Goal: Information Seeking & Learning: Understand process/instructions

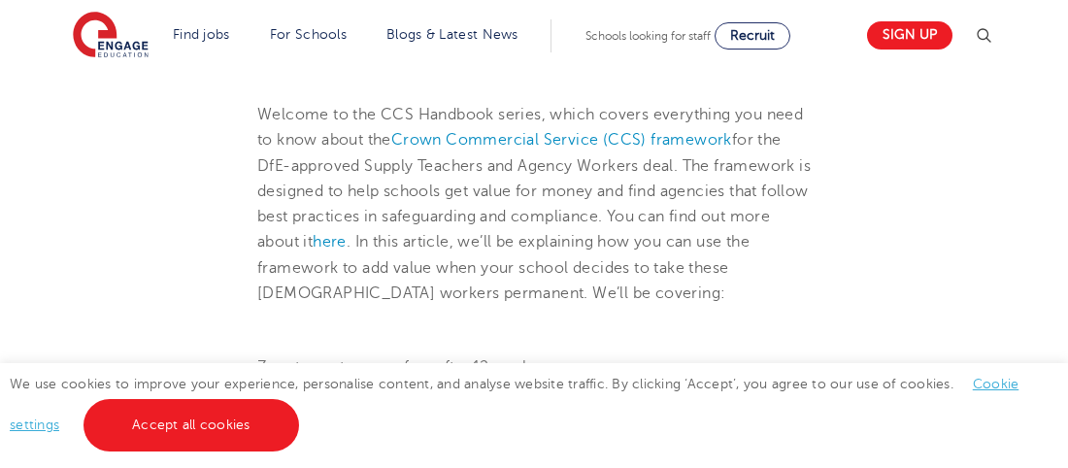
scroll to position [610, 0]
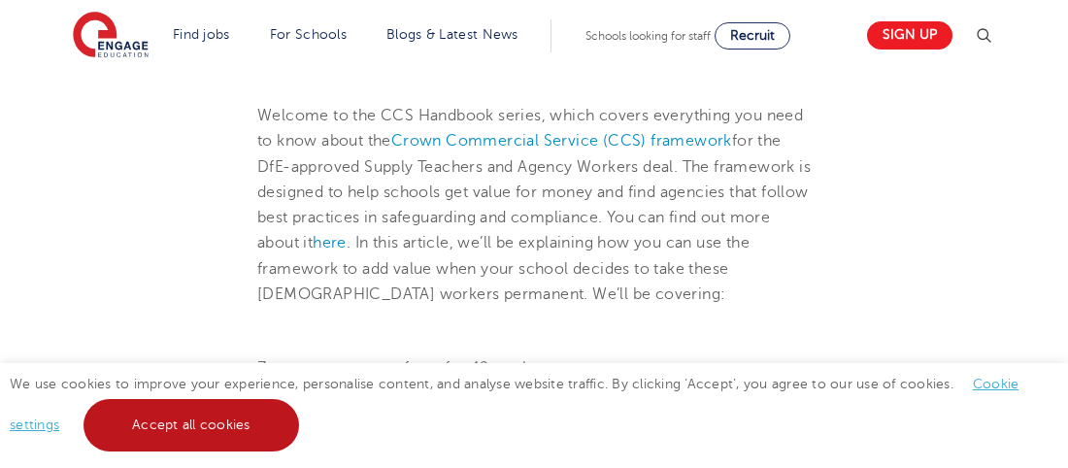
click at [208, 418] on link "Accept all cookies" at bounding box center [192, 425] width 216 height 52
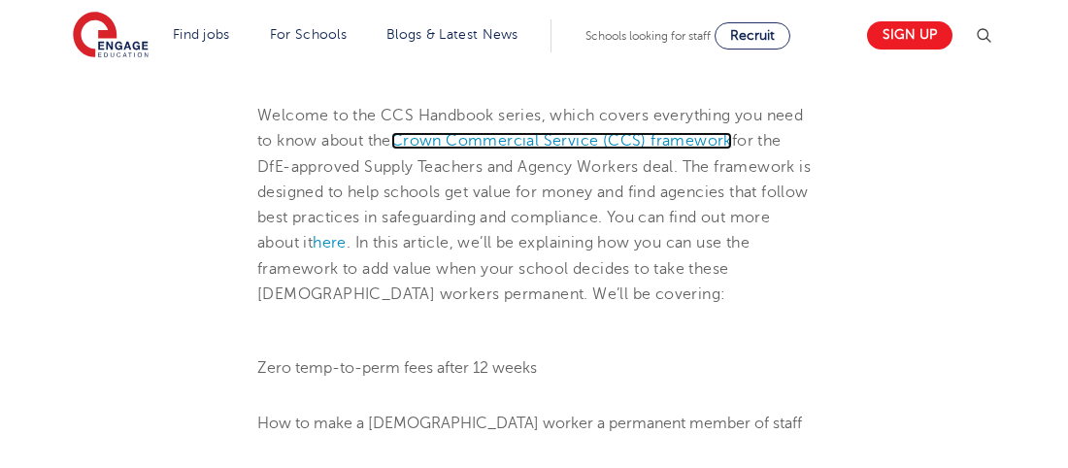
click at [634, 138] on link "Crown Commercial Service (CCS) framework" at bounding box center [561, 140] width 341 height 17
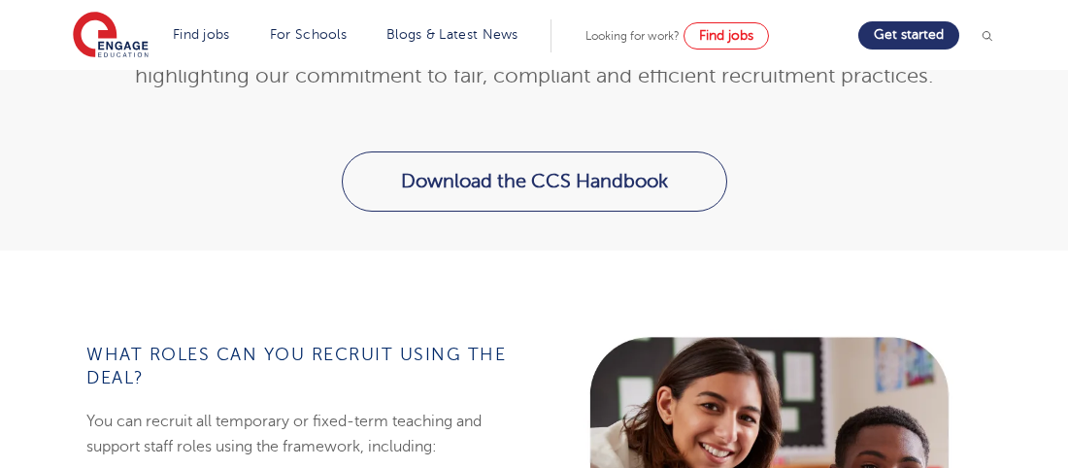
scroll to position [825, 0]
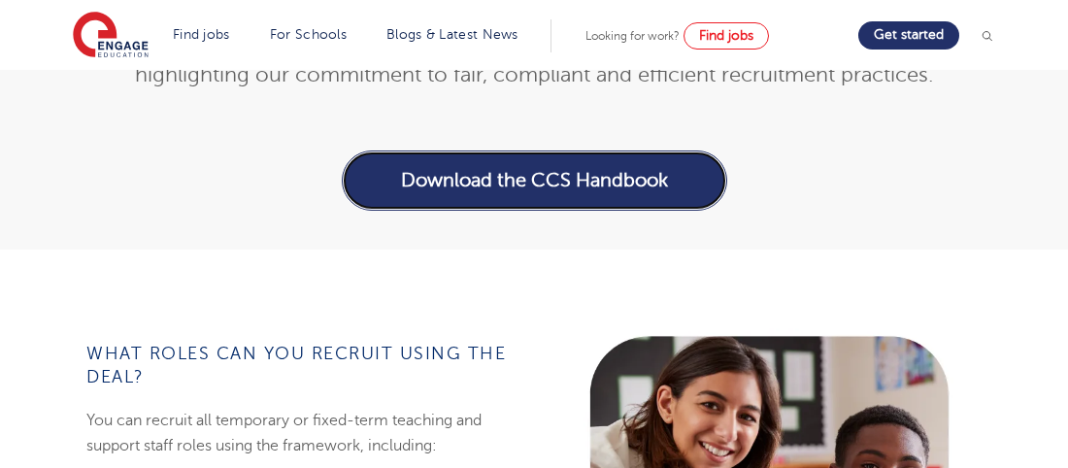
click at [479, 172] on link "Download the CCS Handbook" at bounding box center [534, 181] width 385 height 60
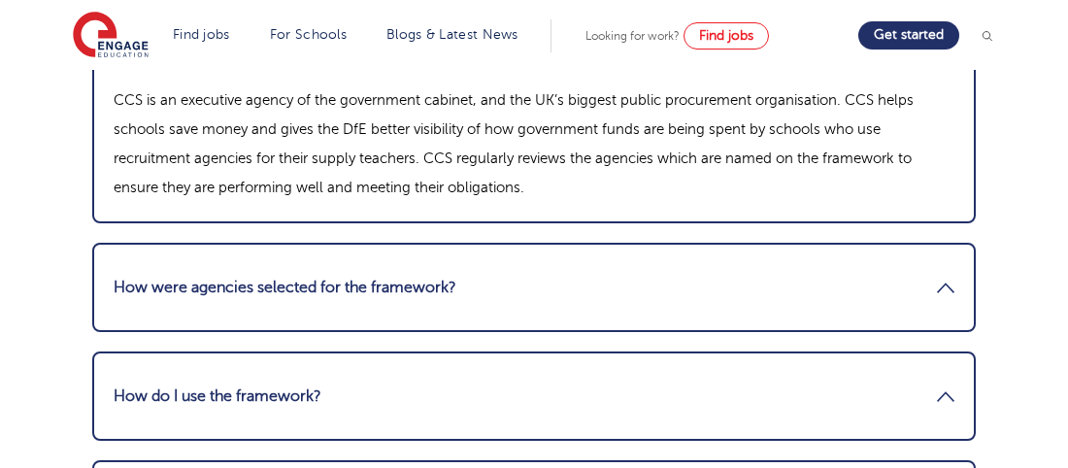
scroll to position [2840, 0]
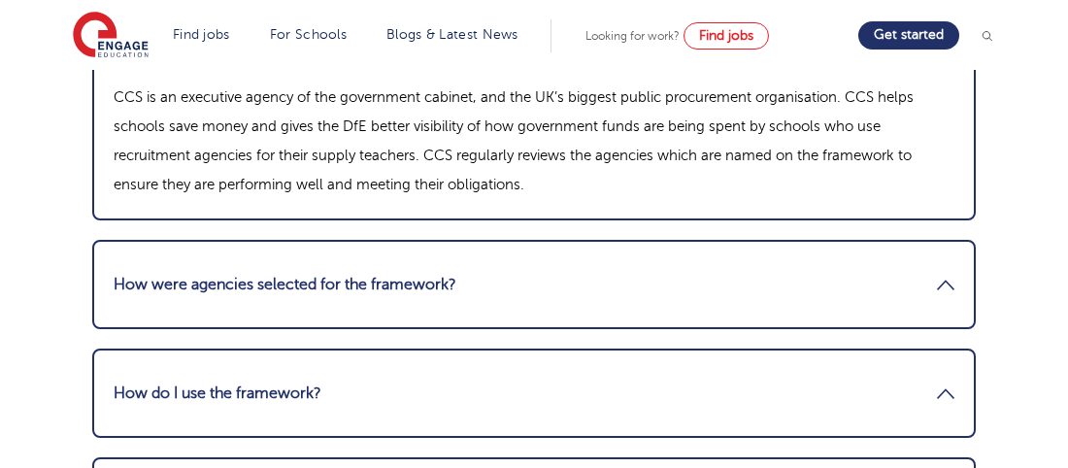
click at [772, 270] on link "How were agencies selected for the framework?" at bounding box center [534, 284] width 841 height 47
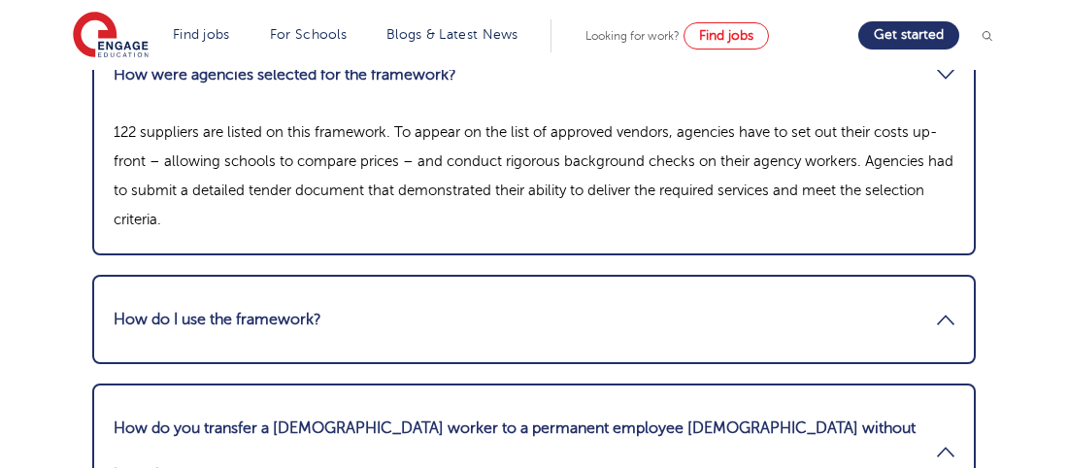
scroll to position [2914, 0]
click at [751, 306] on link "How do I use the framework?" at bounding box center [534, 319] width 841 height 47
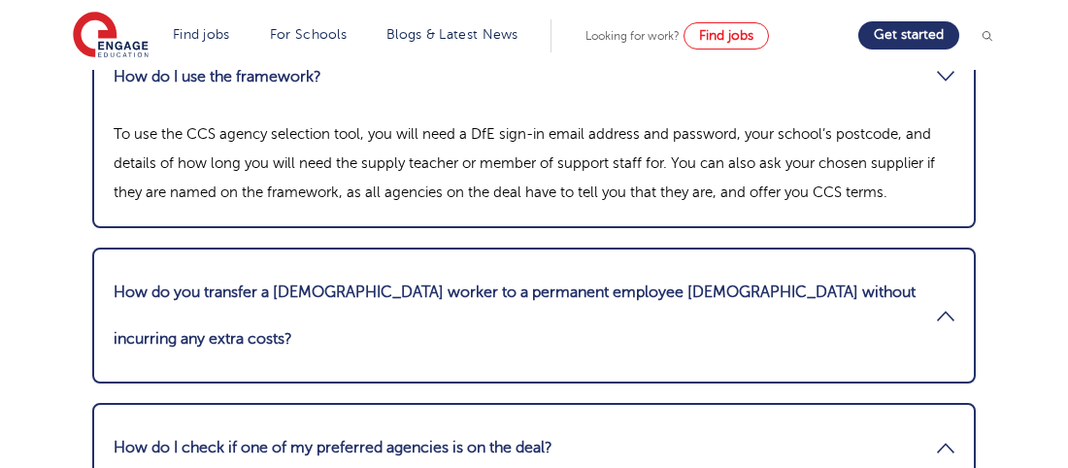
scroll to position [3022, 0]
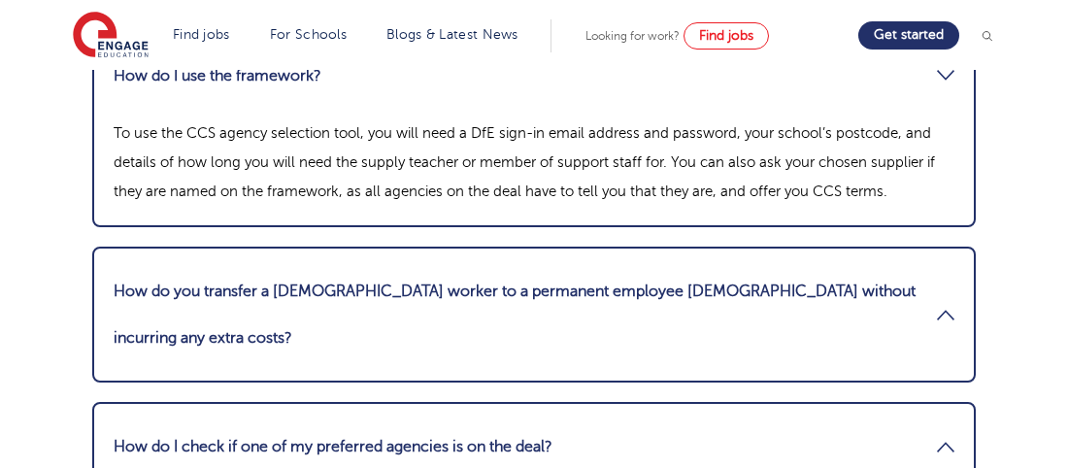
click at [747, 291] on link "How do you transfer a [DEMOGRAPHIC_DATA] worker to a permanent employee [DEMOGR…" at bounding box center [534, 314] width 841 height 93
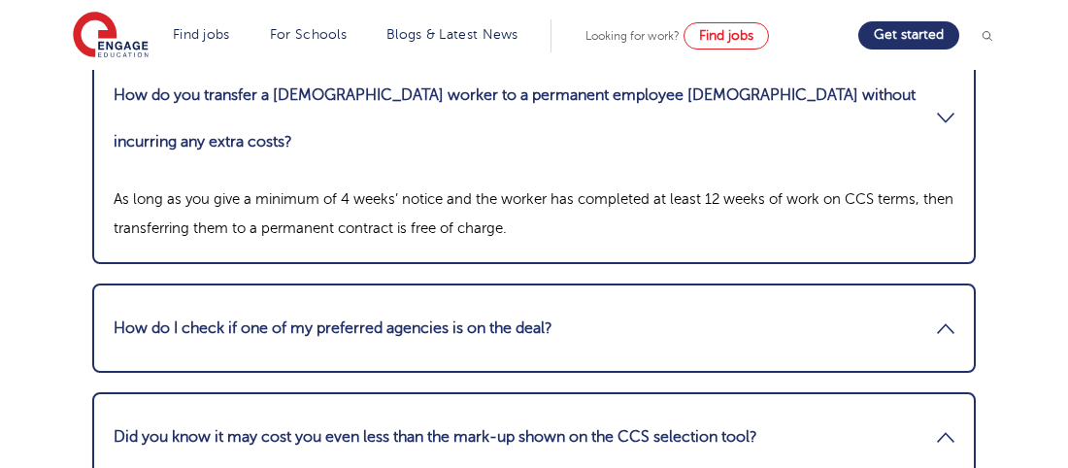
scroll to position [3109, 0]
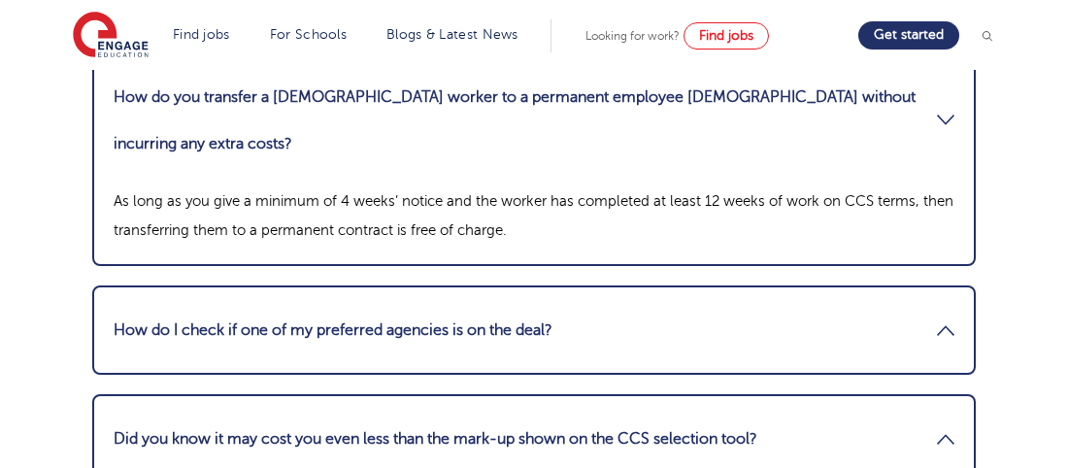
click at [715, 307] on link "How do I check if one of my preferred agencies is on the deal?" at bounding box center [534, 330] width 841 height 47
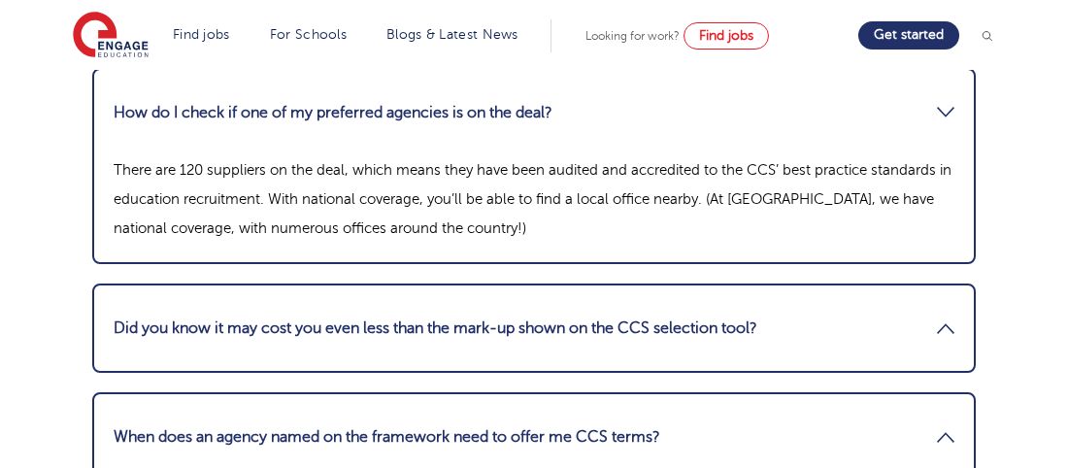
scroll to position [3271, 0]
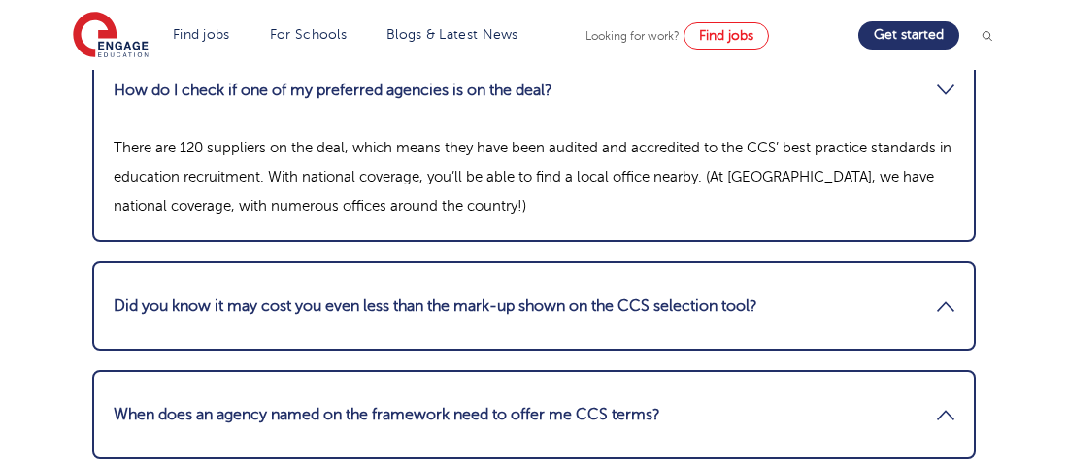
click at [705, 283] on link "Did you know it may cost you even less than the mark-up shown on the CCS select…" at bounding box center [534, 306] width 841 height 47
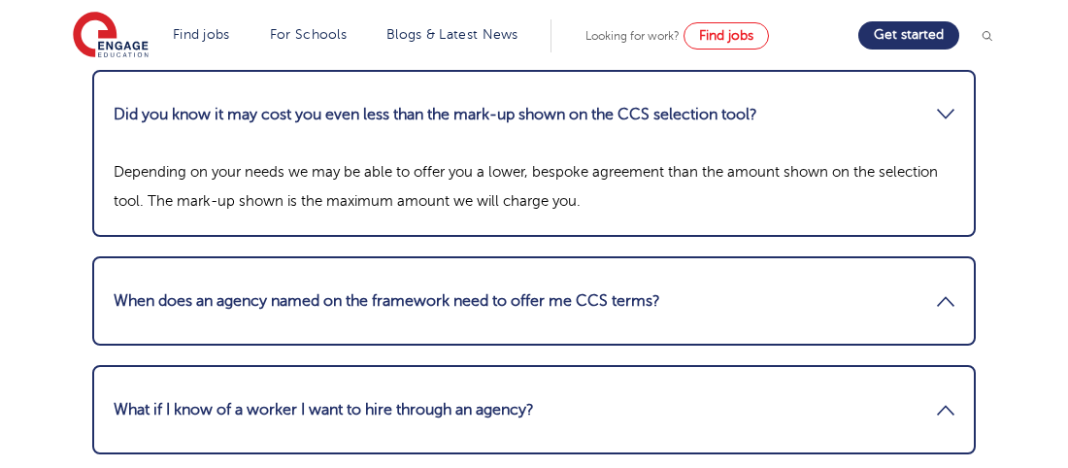
scroll to position [3360, 0]
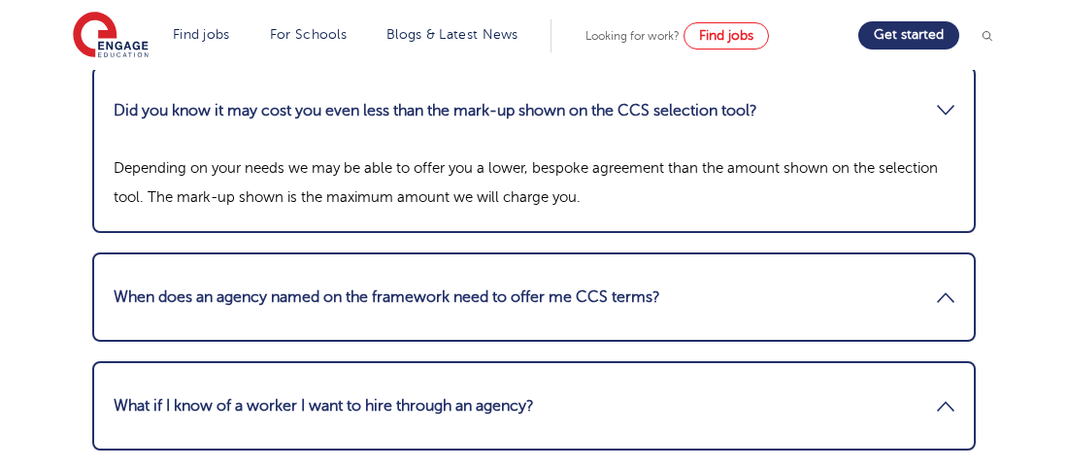
click at [723, 274] on link "When does an agency named on the framework need to offer me CCS terms?" at bounding box center [534, 297] width 841 height 47
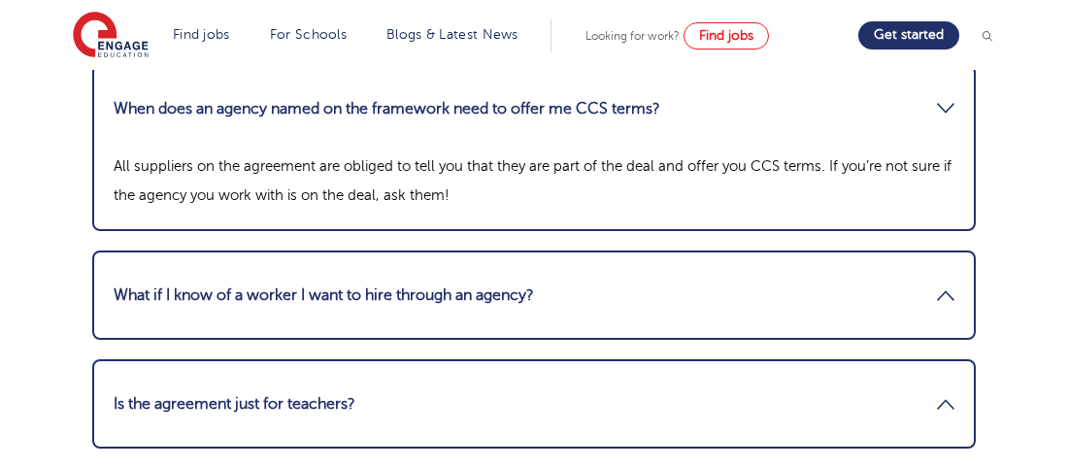
scroll to position [3483, 0]
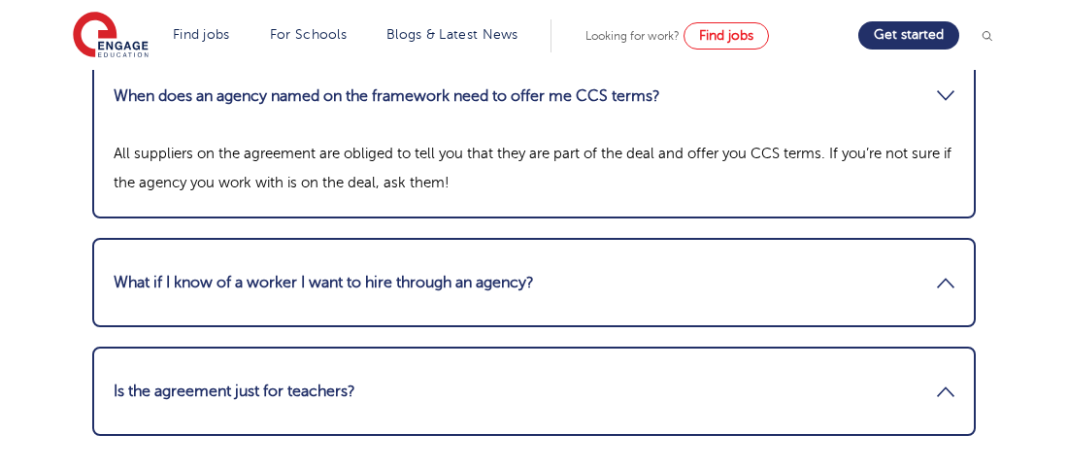
click at [734, 259] on link "What if I know of a worker I want to hire through an agency?" at bounding box center [534, 282] width 841 height 47
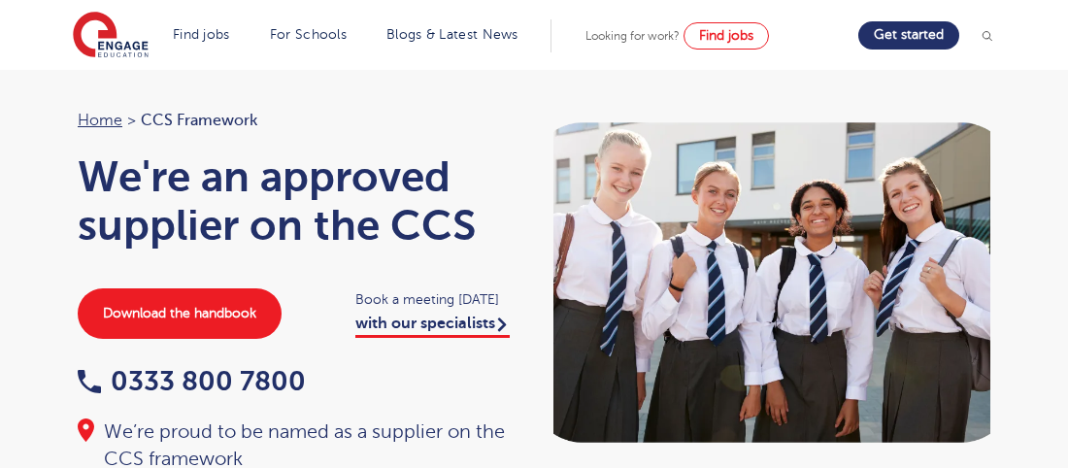
scroll to position [0, 0]
